Goal: Information Seeking & Learning: Learn about a topic

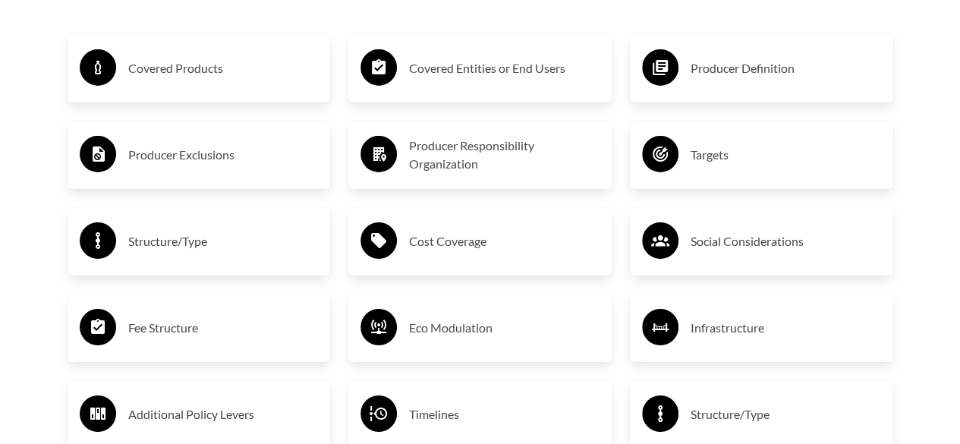
scroll to position [2499, 0]
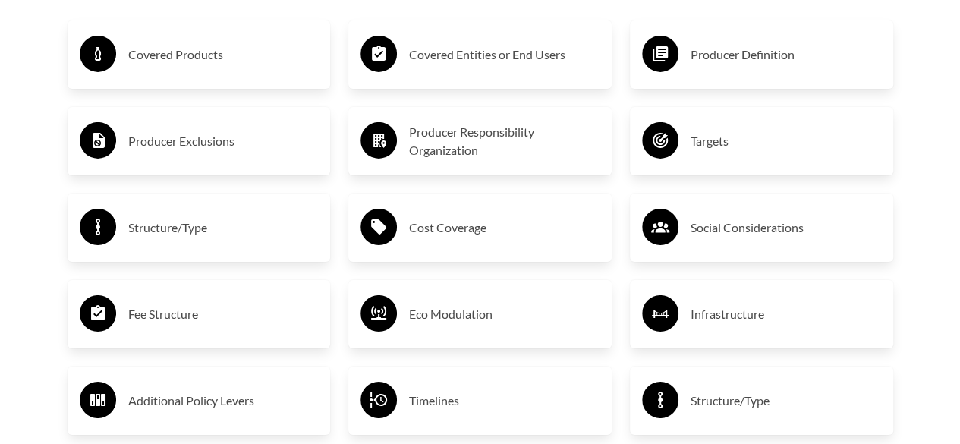
click at [183, 323] on h3 "Fee Structure" at bounding box center [223, 314] width 190 height 24
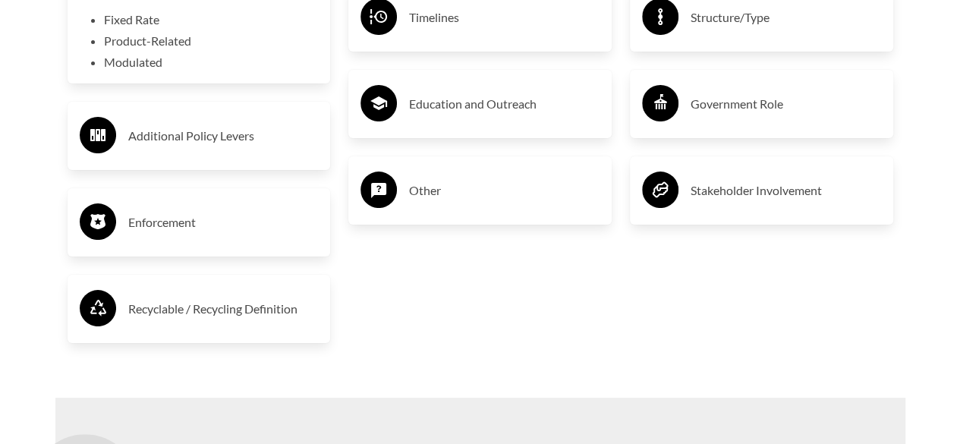
scroll to position [2896, 0]
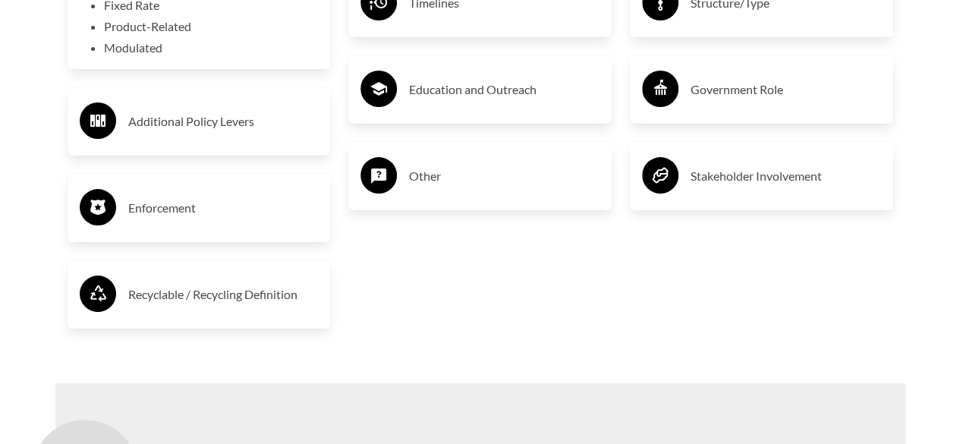
click at [428, 176] on h3 "Other" at bounding box center [504, 176] width 190 height 24
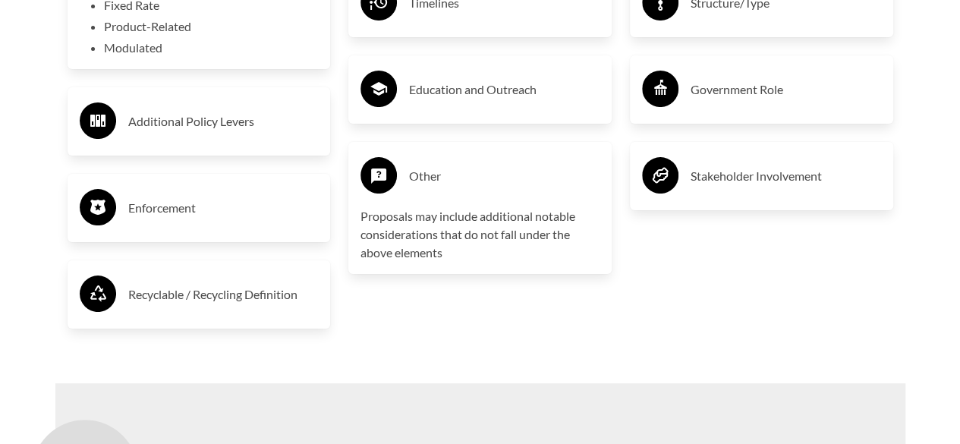
click at [273, 300] on h3 "Recyclable / Recycling Definition" at bounding box center [223, 294] width 190 height 24
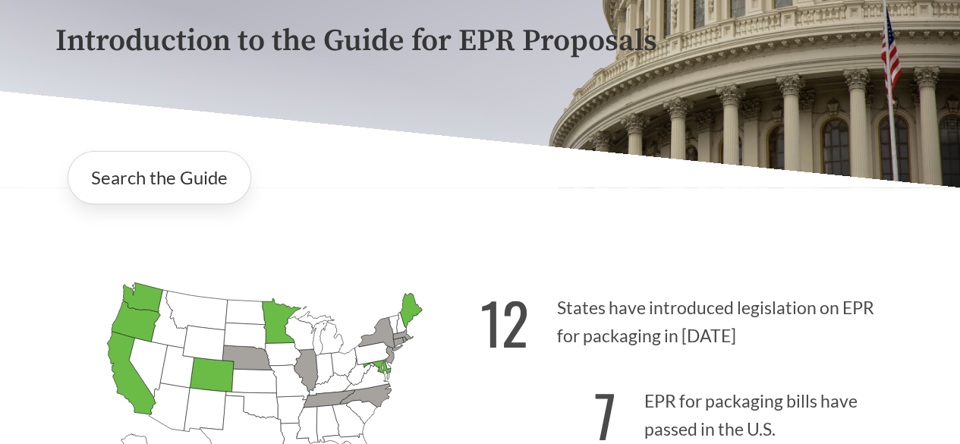
scroll to position [194, 0]
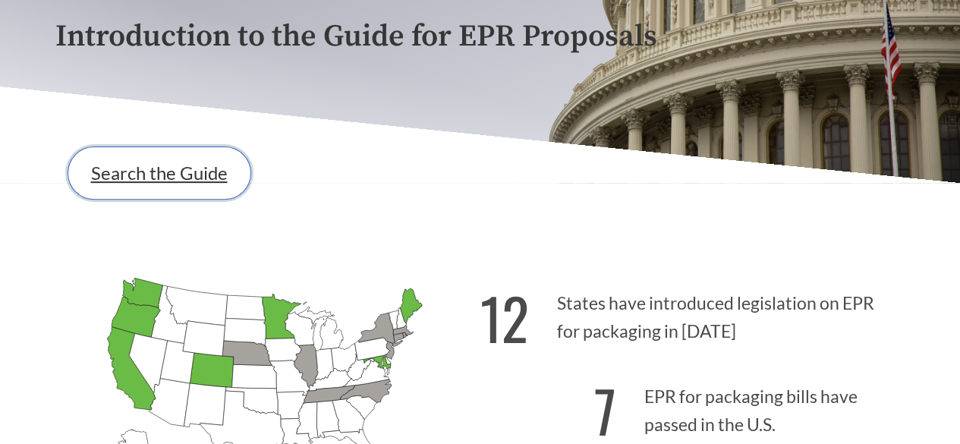
click at [191, 177] on link "Search the Guide" at bounding box center [160, 172] width 184 height 53
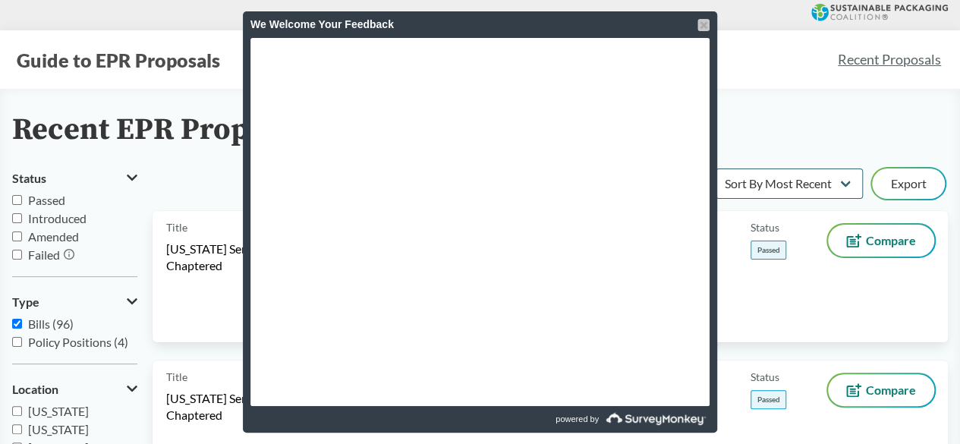
click at [706, 25] on div at bounding box center [703, 25] width 12 height 12
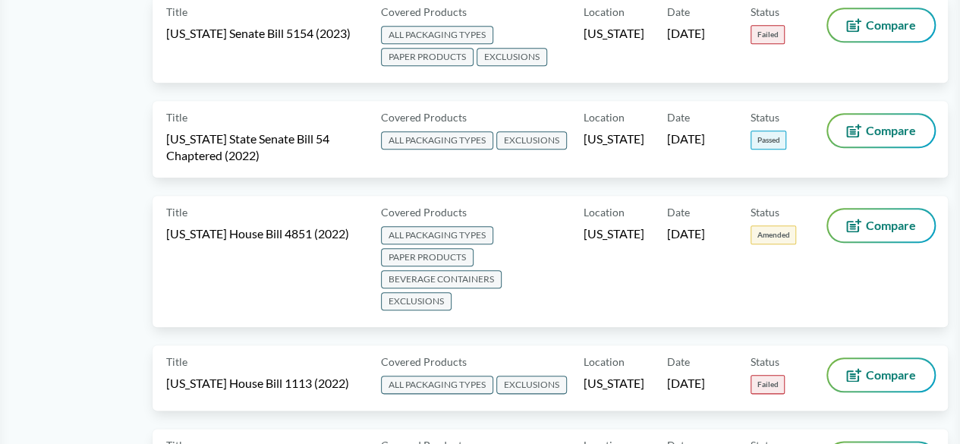
scroll to position [6464, 0]
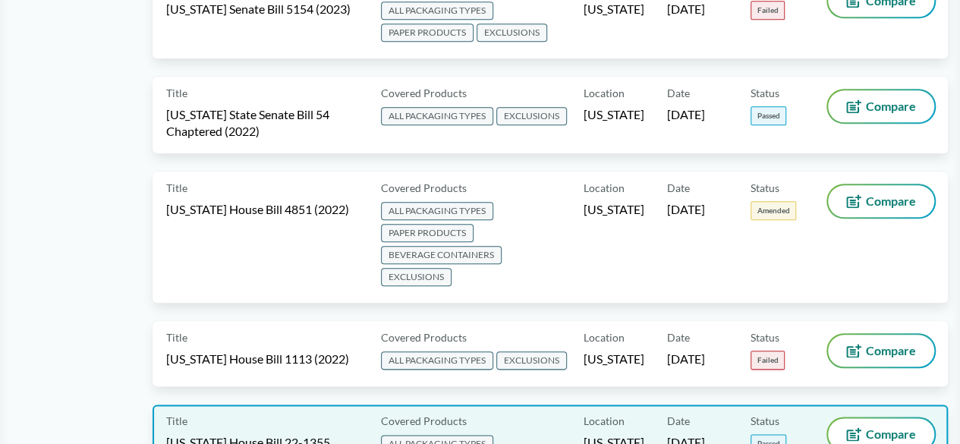
click at [265, 434] on span "[US_STATE] House Bill 22-1355 Rerevised (2022)" at bounding box center [264, 450] width 196 height 33
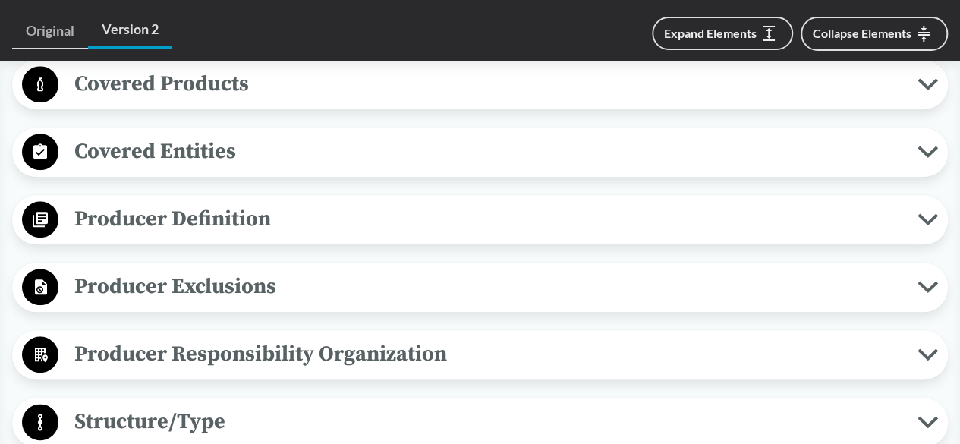
scroll to position [712, 0]
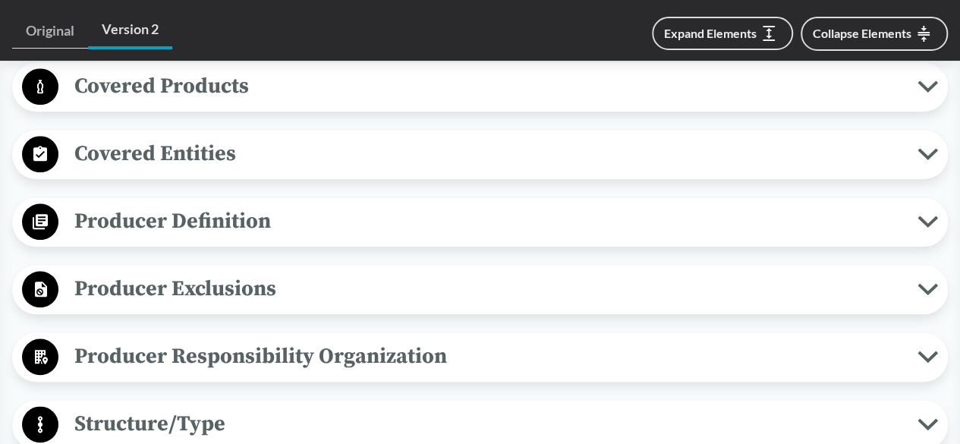
click at [922, 283] on icon at bounding box center [927, 289] width 20 height 12
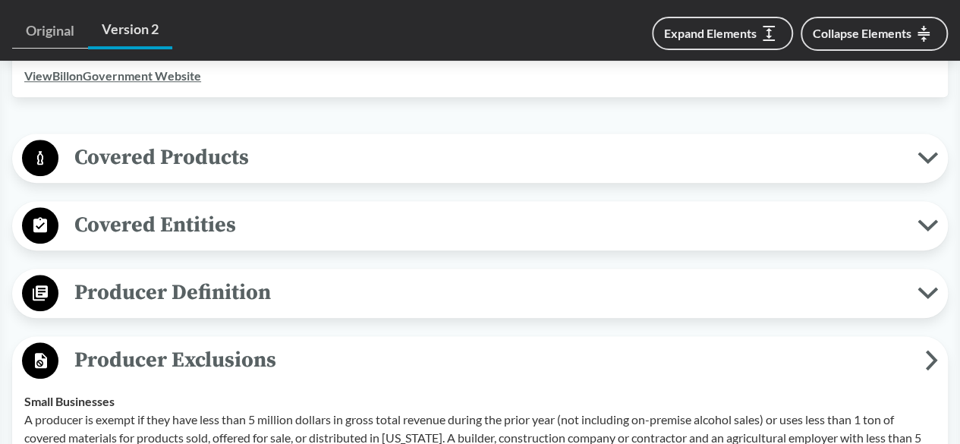
scroll to position [644, 0]
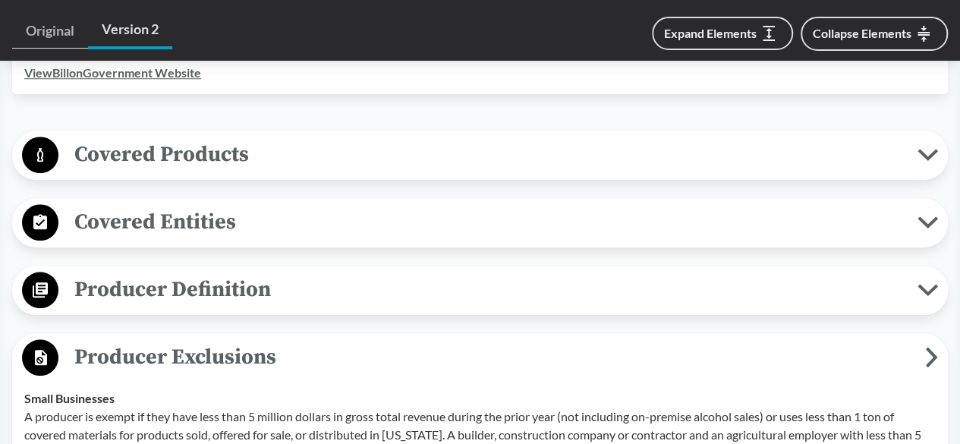
click at [907, 297] on span "Producer Definition" at bounding box center [487, 289] width 859 height 34
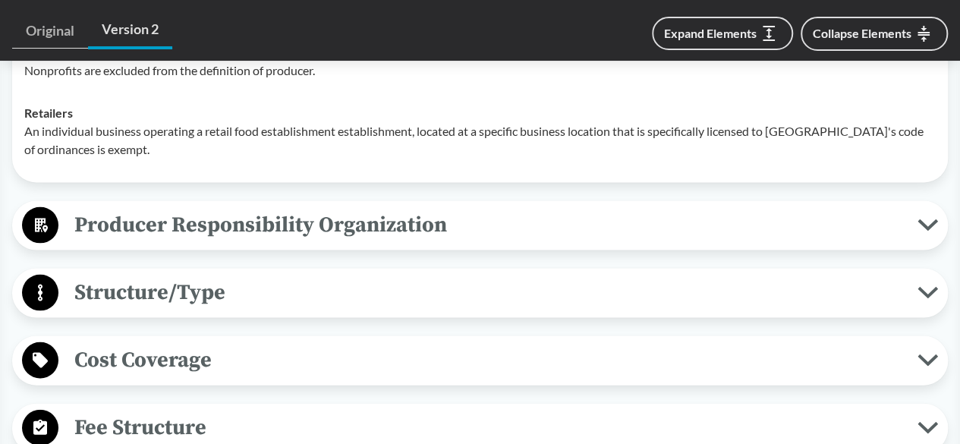
scroll to position [1429, 0]
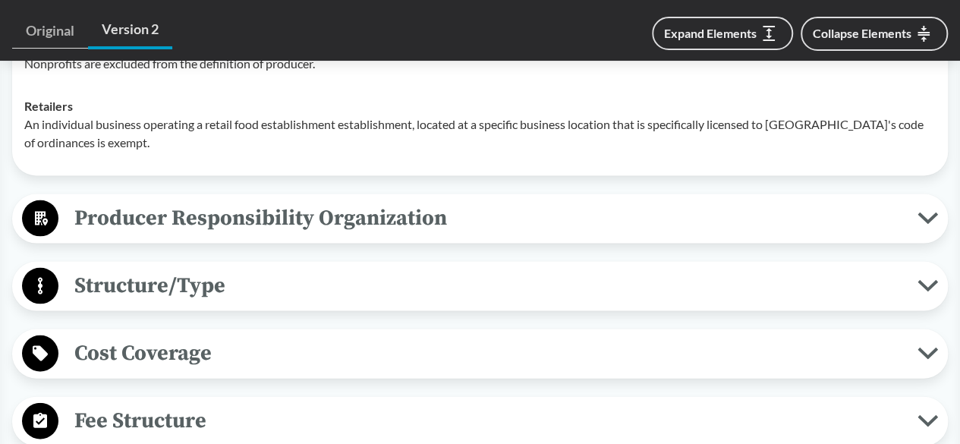
click at [927, 292] on button "Structure/Type" at bounding box center [479, 285] width 925 height 39
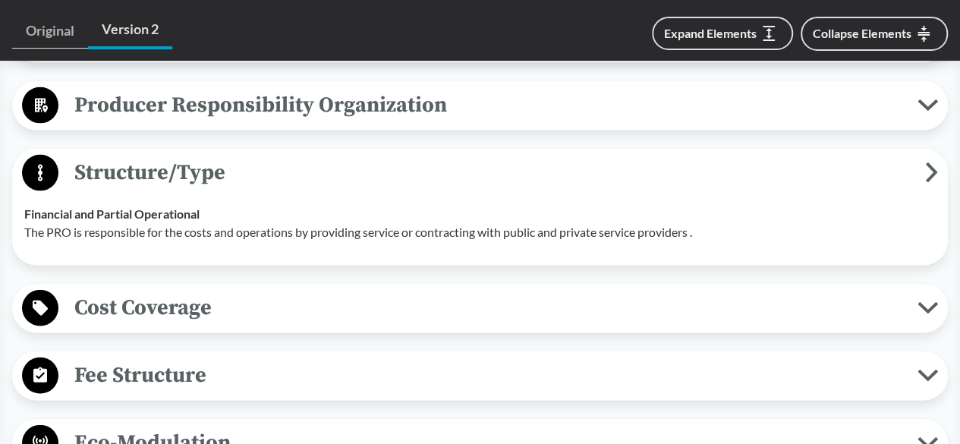
scroll to position [1584, 0]
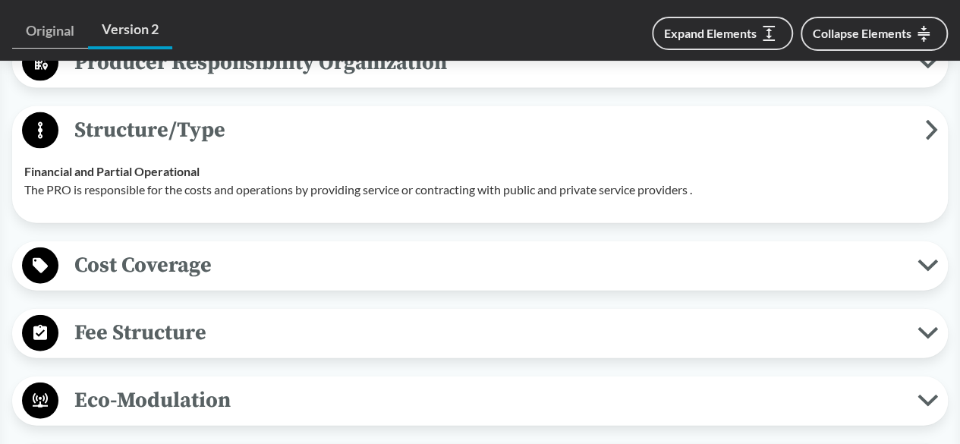
click at [928, 265] on icon at bounding box center [927, 266] width 16 height 8
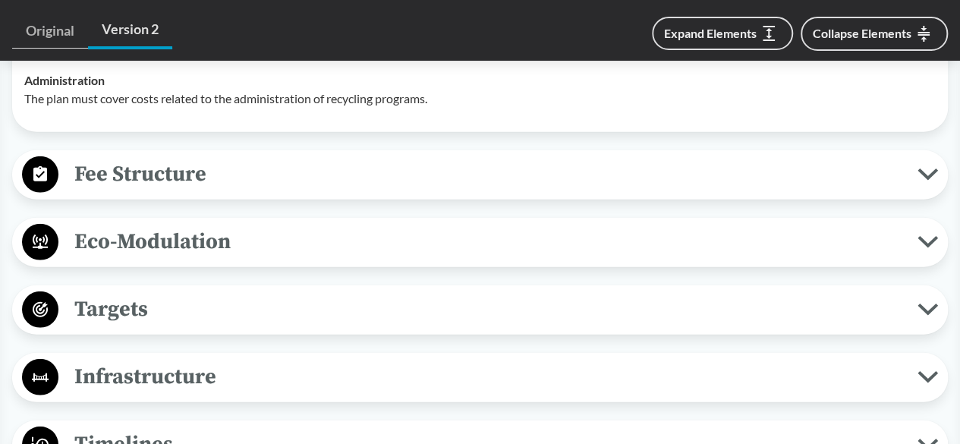
scroll to position [1935, 0]
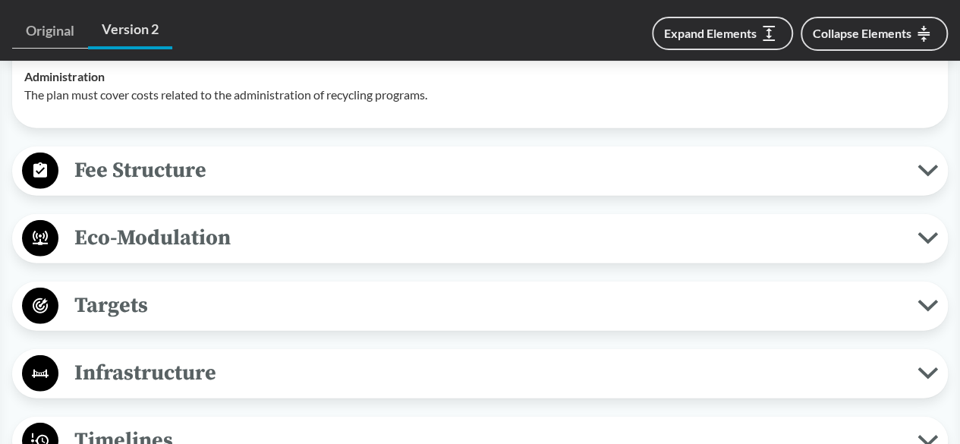
click at [931, 180] on button "Fee Structure" at bounding box center [479, 171] width 925 height 39
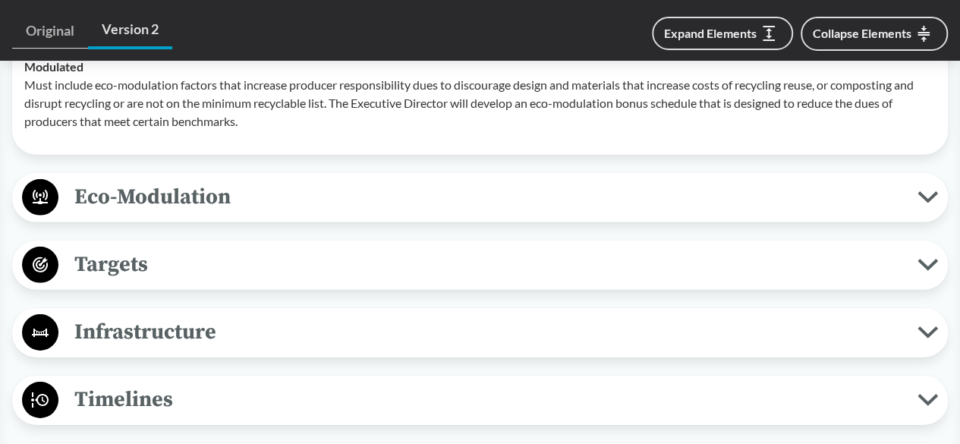
scroll to position [2228, 0]
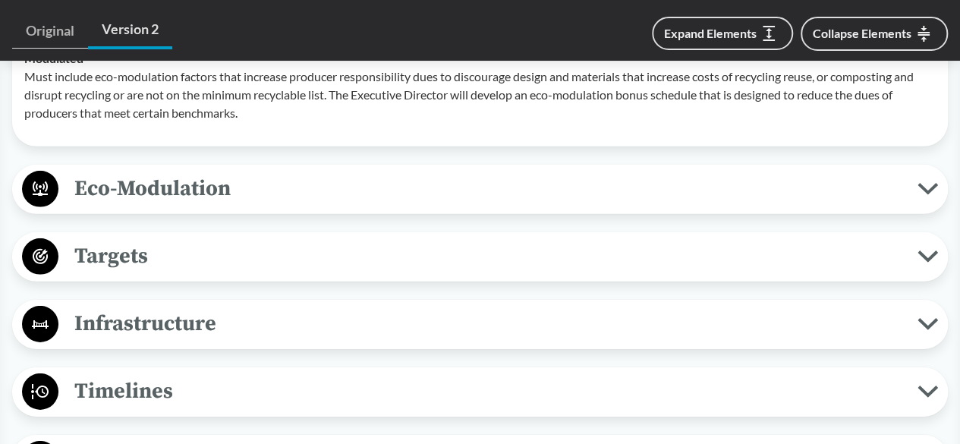
click at [926, 259] on icon at bounding box center [927, 257] width 16 height 8
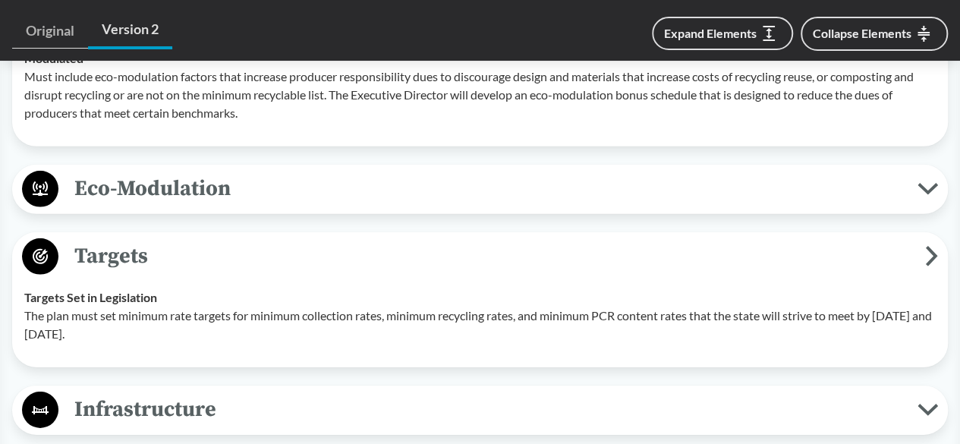
click at [922, 407] on icon at bounding box center [927, 410] width 16 height 8
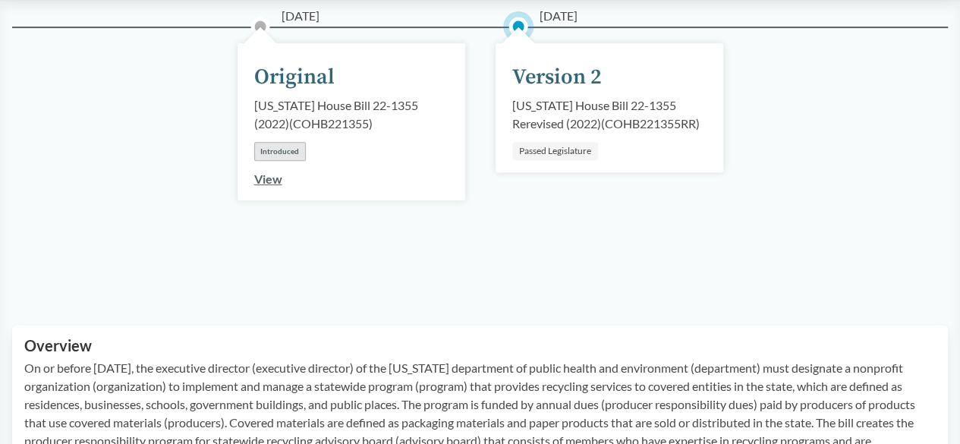
scroll to position [0, 0]
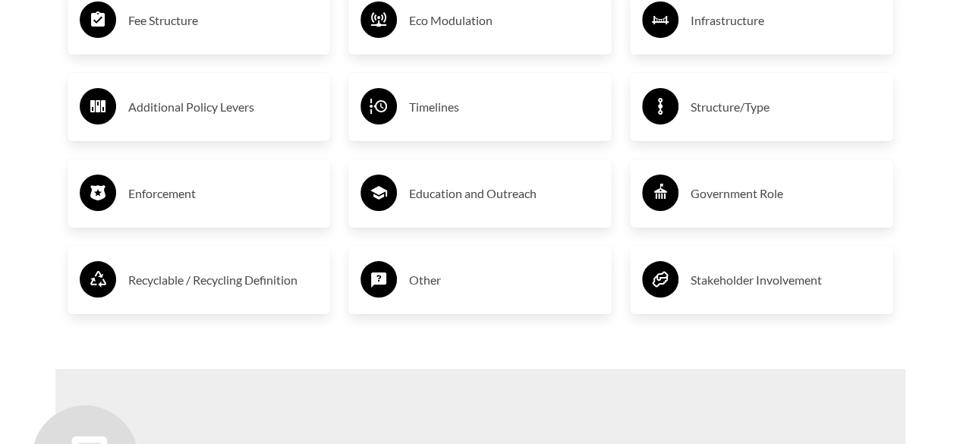
scroll to position [2797, 0]
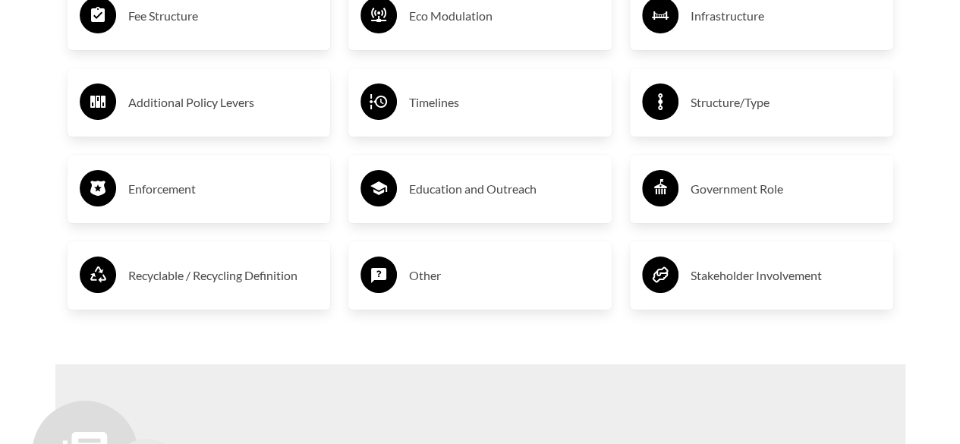
click at [272, 284] on h3 "Recyclable / Recycling Definition" at bounding box center [223, 275] width 190 height 24
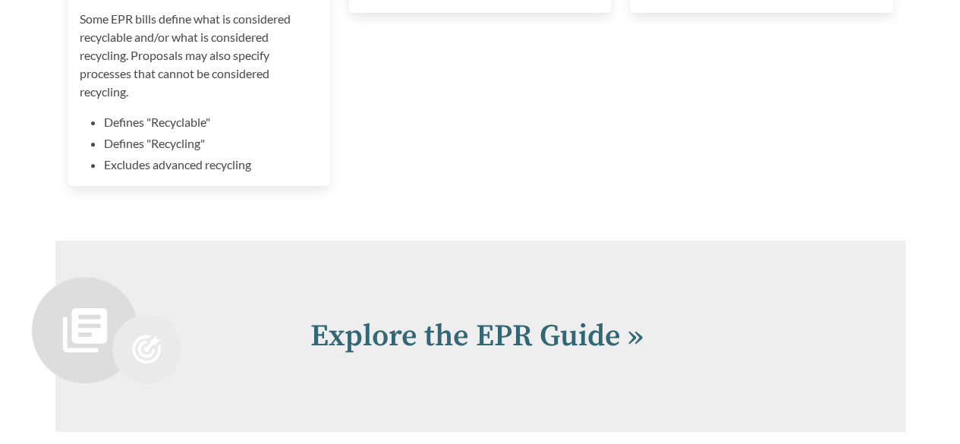
scroll to position [3088, 0]
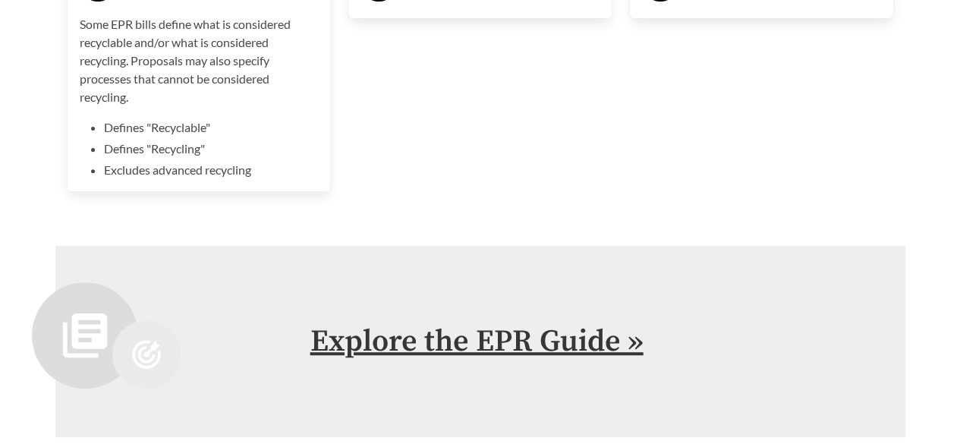
click at [548, 353] on link "Explore the EPR Guide »" at bounding box center [476, 341] width 333 height 38
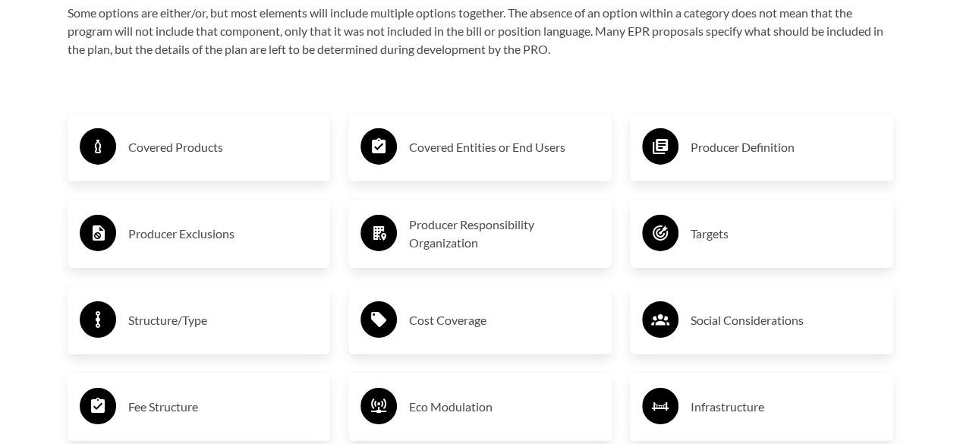
scroll to position [2415, 0]
